Goal: Navigation & Orientation: Find specific page/section

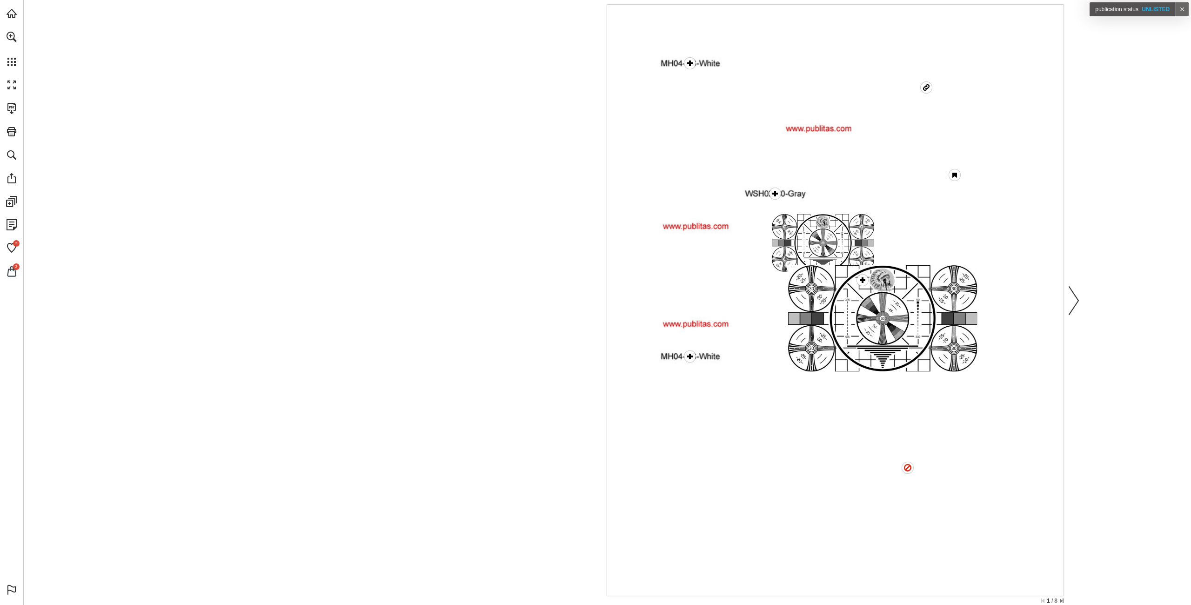
click at [226, 339] on div at bounding box center [379, 300] width 457 height 591
click at [955, 175] on link "Go to page 2" at bounding box center [955, 175] width 57 height 46
